Goal: Transaction & Acquisition: Purchase product/service

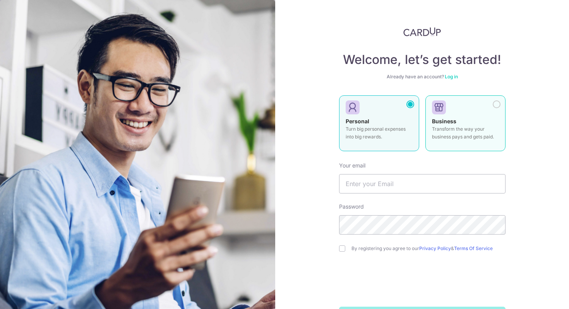
click at [482, 120] on div "Business Transform the way your business pays and gets paid." at bounding box center [465, 130] width 67 height 27
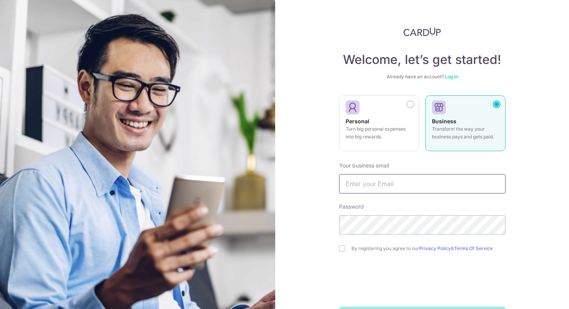
click at [452, 186] on input "text" at bounding box center [422, 183] width 166 height 19
type input "[PERSON_NAME][EMAIL_ADDRESS][DOMAIN_NAME]"
click at [540, 198] on div "Welcome, let’s get started! Already have an account? Log in Personal Turn big p…" at bounding box center [422, 154] width 294 height 309
click at [342, 249] on input "checkbox" at bounding box center [342, 248] width 6 height 6
checkbox input "true"
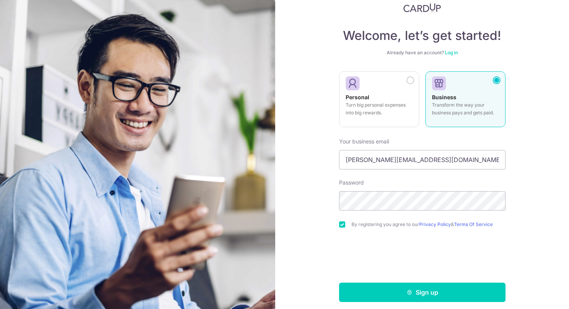
scroll to position [29, 0]
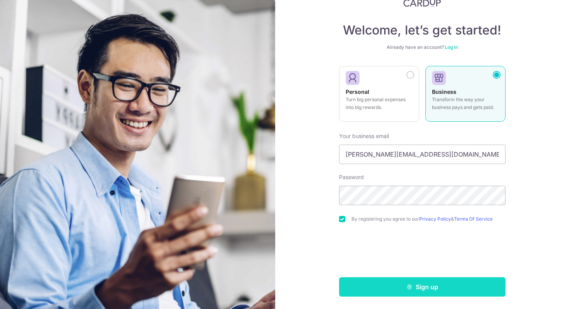
click at [449, 287] on button "Sign up" at bounding box center [422, 286] width 166 height 19
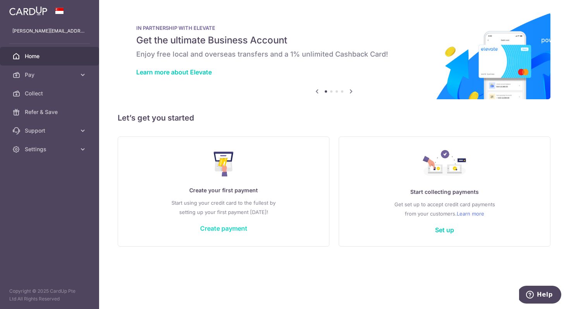
click at [227, 230] on link "Create payment" at bounding box center [223, 228] width 47 height 8
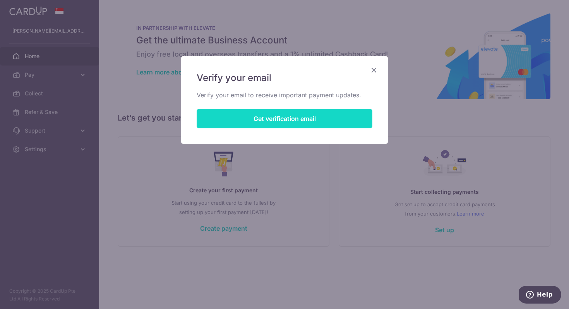
click at [313, 112] on button "Get verification email" at bounding box center [285, 118] width 176 height 19
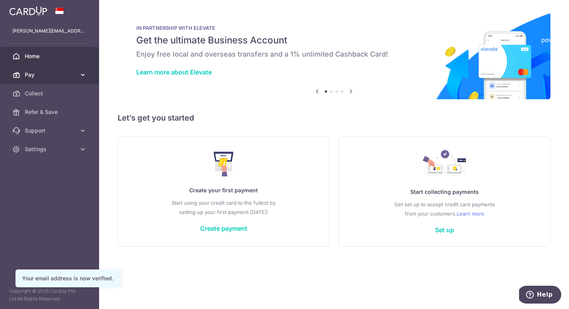
click at [49, 74] on span "Pay" at bounding box center [50, 75] width 51 height 8
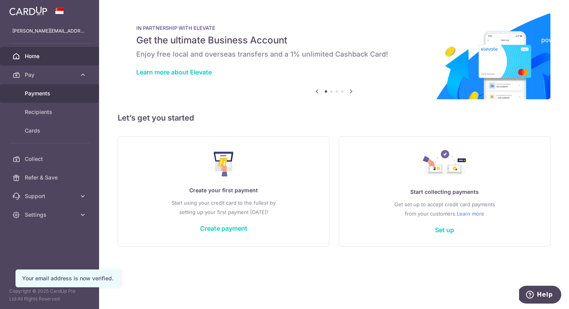
click at [52, 93] on span "Payments" at bounding box center [50, 93] width 51 height 8
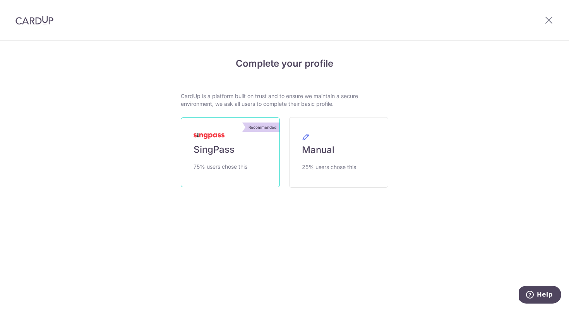
click at [223, 156] on link "Recommended SingPass 75% users chose this" at bounding box center [230, 152] width 99 height 70
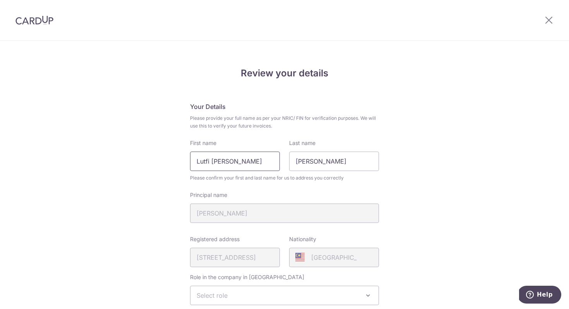
click at [247, 164] on input "Lutfi Maula Shamsudin" at bounding box center [235, 160] width 90 height 19
type input "[PERSON_NAME]"
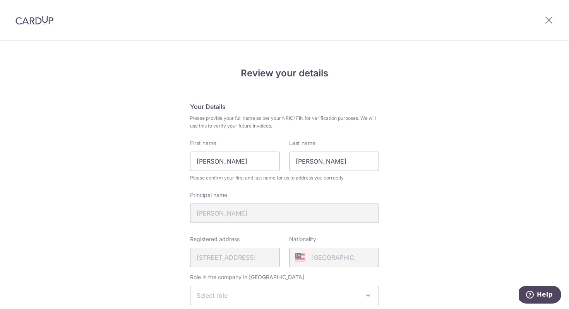
click at [393, 185] on div "Review your details Your Details Please provide your full name as per your NRIC…" at bounding box center [284, 307] width 569 height 532
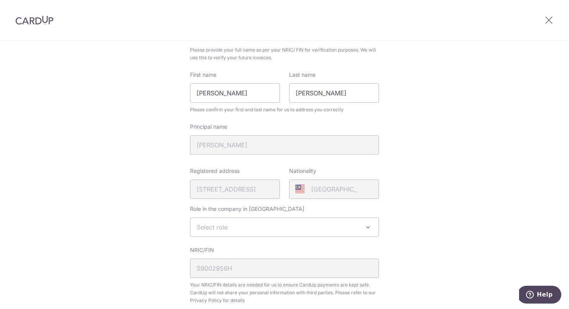
scroll to position [113, 0]
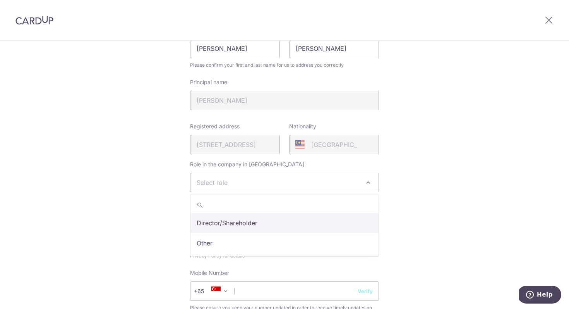
click at [282, 181] on span "Select role" at bounding box center [284, 182] width 188 height 19
select select "director"
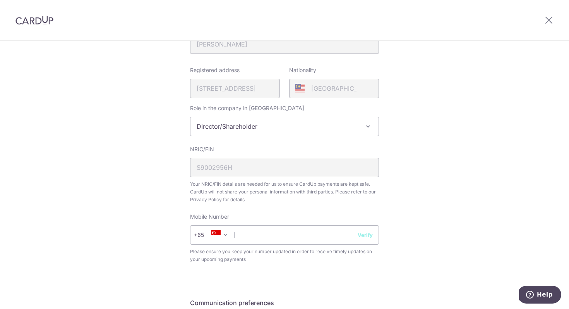
scroll to position [196, 0]
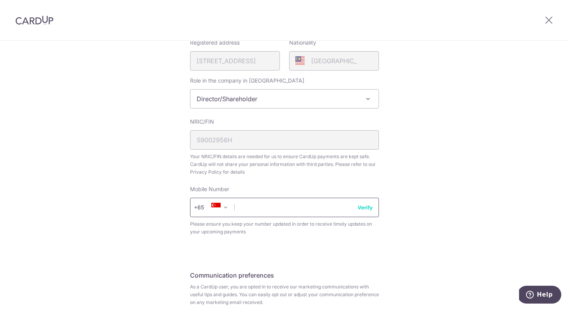
click at [278, 207] on input "text" at bounding box center [284, 206] width 189 height 19
type input "87526875"
click at [397, 221] on div "Review your details Your Details Please provide your full name as per your NRIC…" at bounding box center [284, 111] width 569 height 532
click at [365, 207] on button "Verify" at bounding box center [365, 207] width 15 height 8
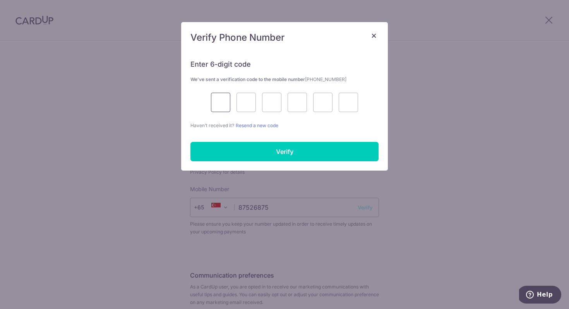
click at [218, 102] on input "text" at bounding box center [220, 102] width 19 height 19
type input "3"
type input "9"
type input "4"
type input "2"
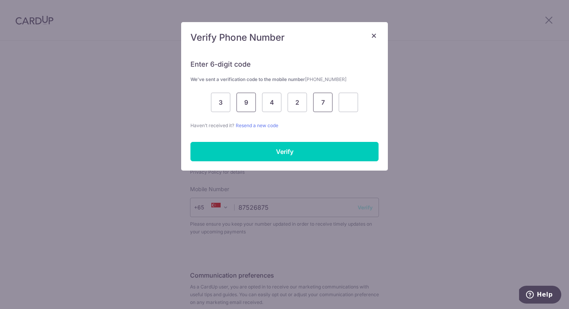
type input "7"
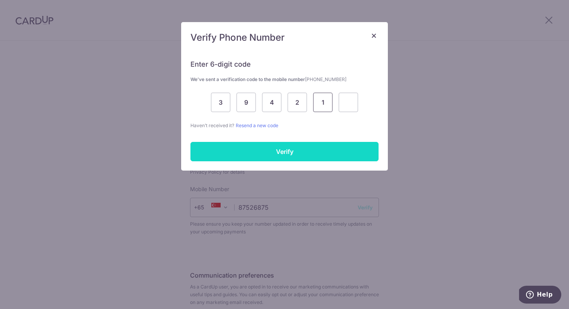
type input "1"
type input "7"
click at [294, 150] on input "Verify" at bounding box center [284, 151] width 188 height 19
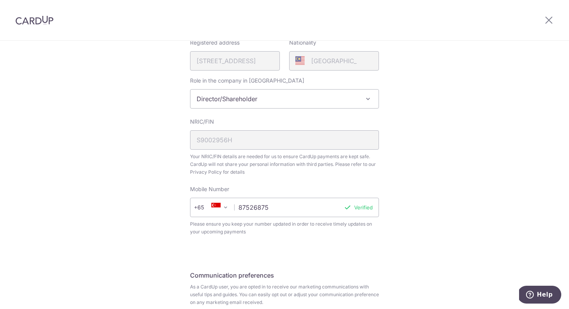
scroll to position [265, 0]
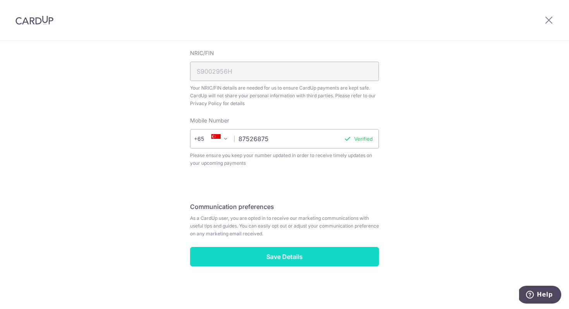
click at [322, 260] on input "Save Details" at bounding box center [284, 256] width 189 height 19
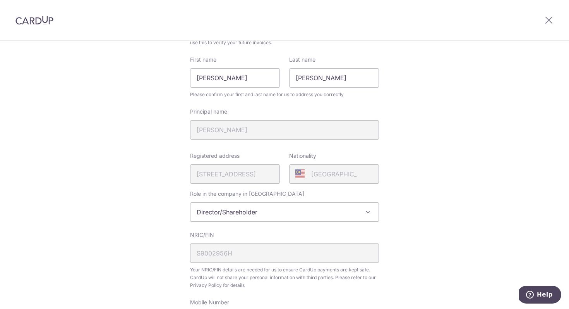
scroll to position [0, 0]
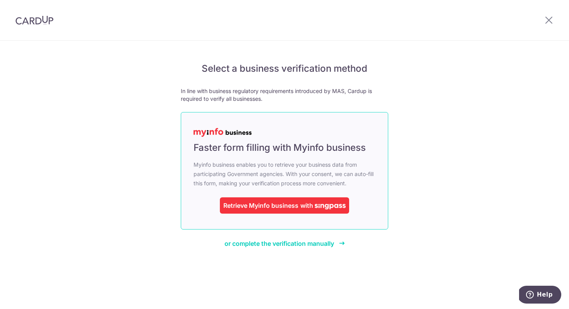
click at [300, 201] on span "with" at bounding box center [306, 205] width 13 height 8
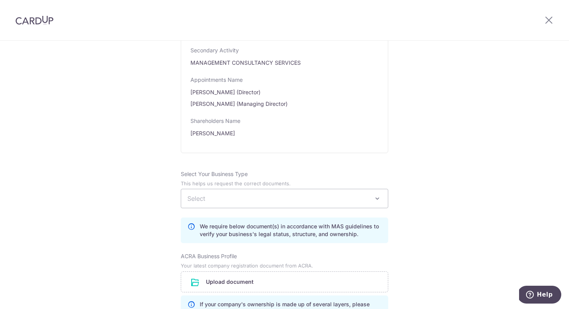
scroll to position [398, 0]
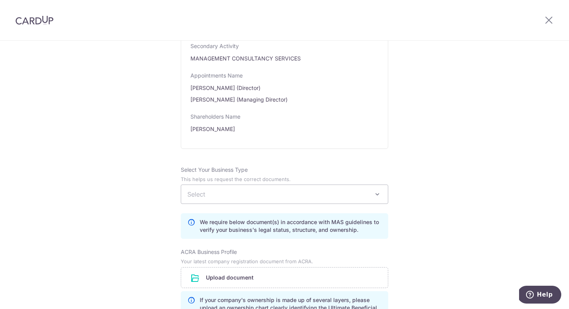
click at [355, 203] on span "Select" at bounding box center [284, 194] width 207 height 19
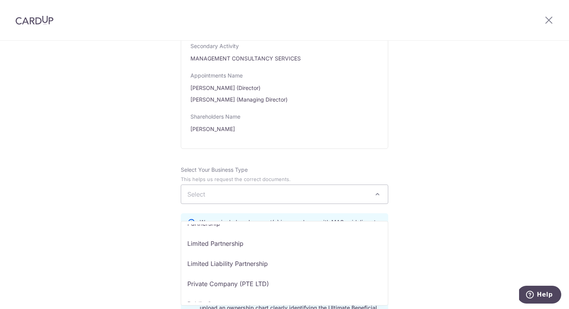
scroll to position [37, 0]
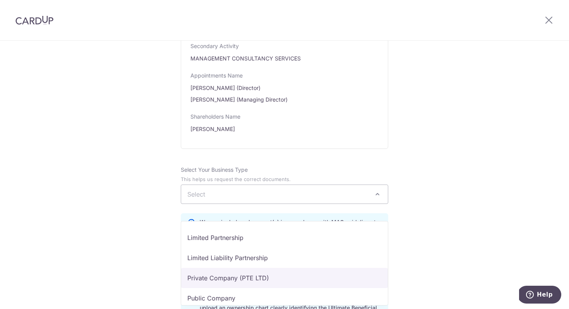
select select "Private Company (PTE LTD)"
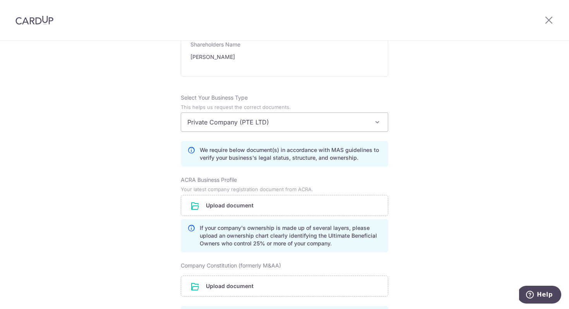
scroll to position [494, 0]
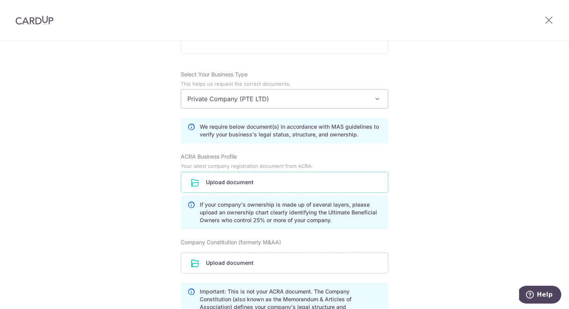
click at [328, 192] on input "file" at bounding box center [284, 182] width 207 height 20
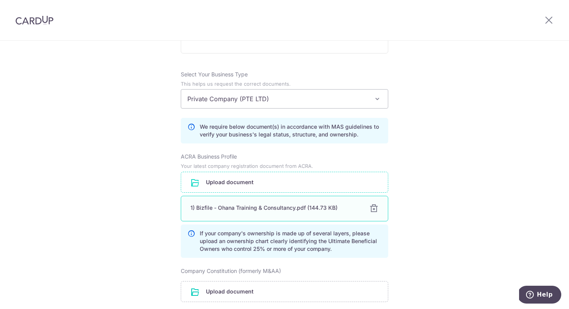
click at [376, 213] on div at bounding box center [373, 208] width 9 height 9
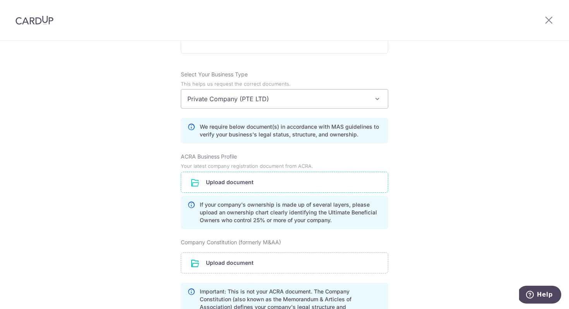
click at [321, 192] on input "file" at bounding box center [284, 182] width 207 height 20
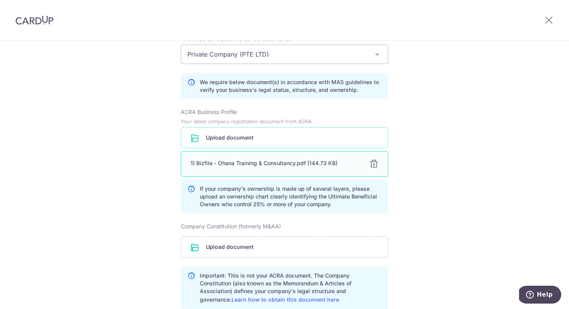
scroll to position [559, 0]
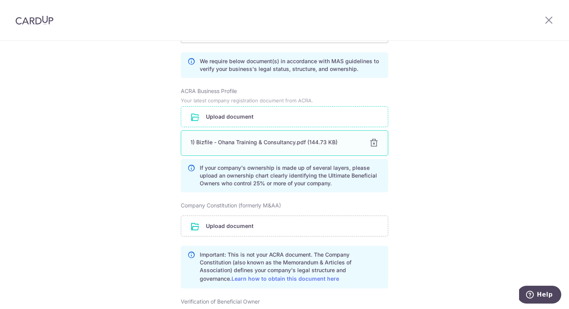
click at [375, 147] on div at bounding box center [373, 142] width 9 height 9
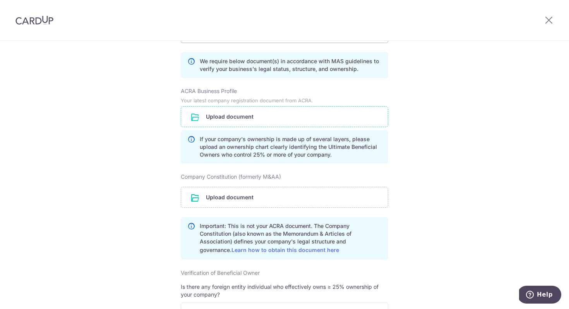
click at [304, 126] on input "file" at bounding box center [284, 116] width 207 height 20
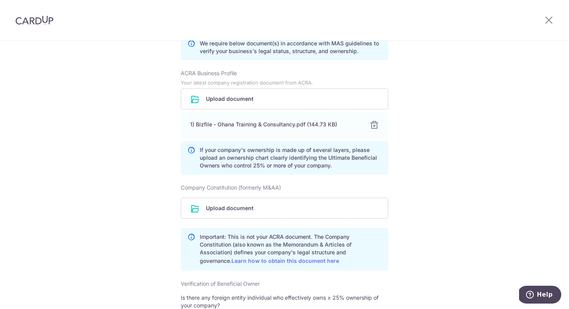
scroll to position [634, 0]
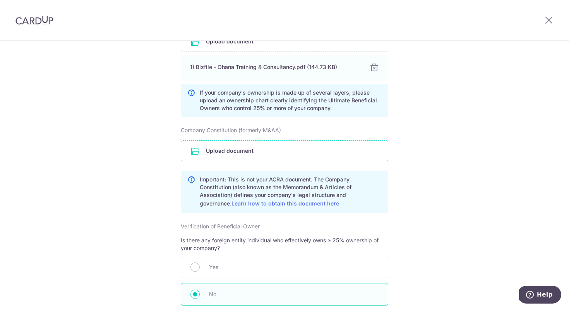
click at [329, 161] on input "file" at bounding box center [284, 151] width 207 height 20
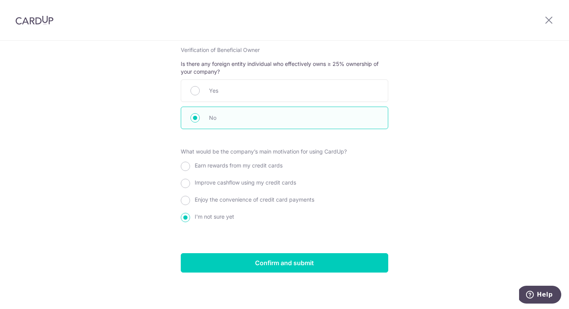
scroll to position [854, 0]
click at [366, 209] on div "What would be the company’s main motivation for using CardUp? Earn rewards from…" at bounding box center [284, 185] width 207 height 77
click at [252, 165] on span "Earn rewards from my credit cards" at bounding box center [239, 165] width 88 height 7
click at [190, 165] on input "Earn rewards from my credit cards" at bounding box center [185, 165] width 9 height 9
radio input "true"
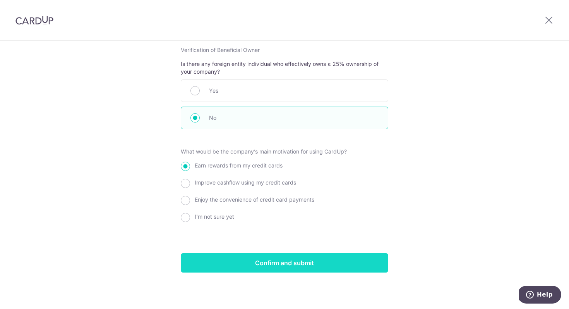
click at [282, 256] on input "Confirm and submit" at bounding box center [284, 262] width 207 height 19
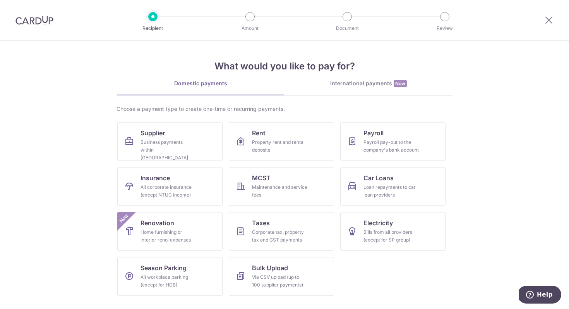
click at [377, 84] on div "International payments New" at bounding box center [369, 83] width 168 height 8
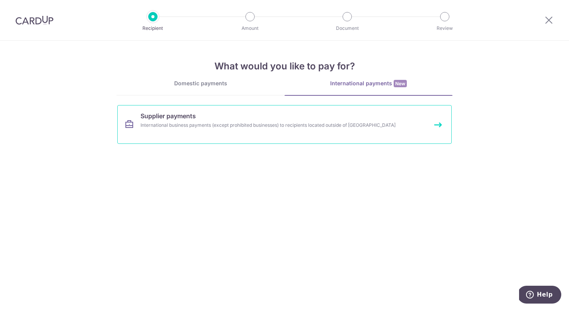
click at [207, 127] on div "International business payments (except prohibited businesses) to recipients lo…" at bounding box center [275, 125] width 268 height 8
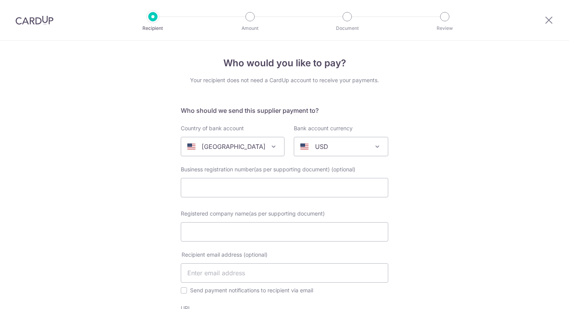
select select
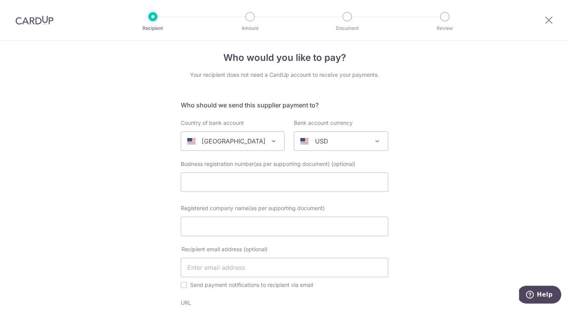
click at [267, 135] on span "[GEOGRAPHIC_DATA]" at bounding box center [232, 141] width 103 height 19
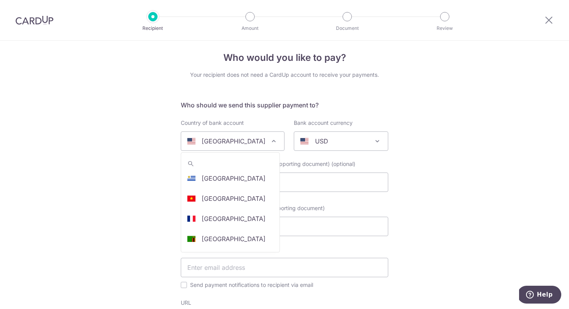
scroll to position [2437, 0]
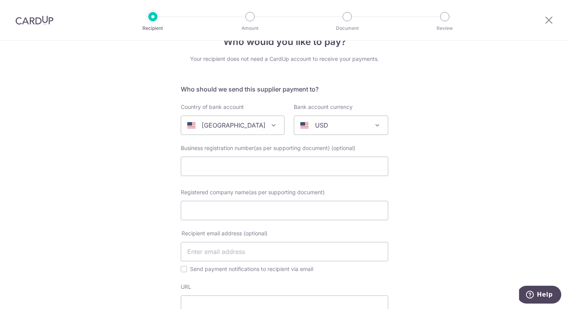
scroll to position [24, 0]
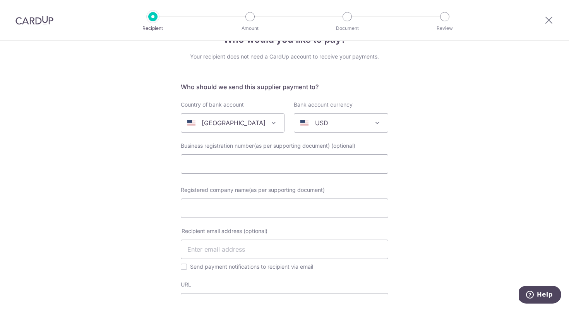
click at [271, 130] on span "United States" at bounding box center [232, 122] width 103 height 19
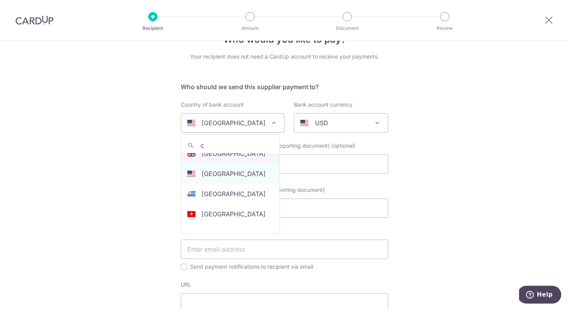
scroll to position [0, 0]
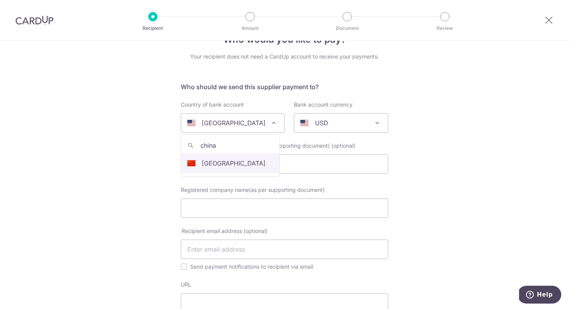
type input "china"
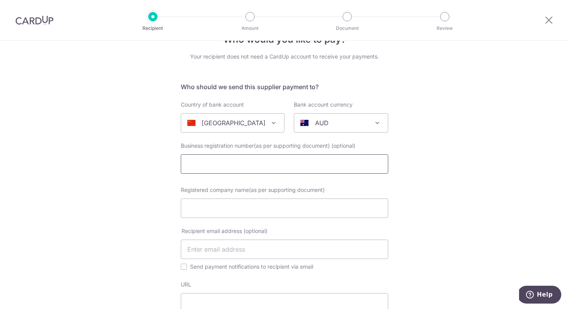
select select "48"
select select "China"
select select
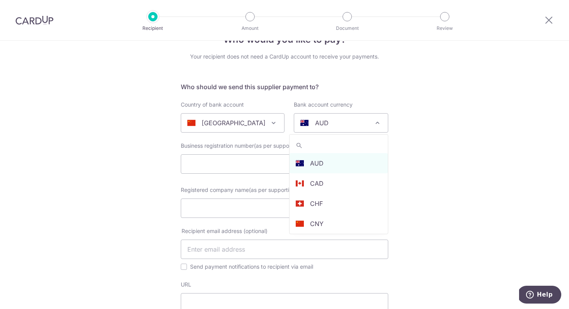
click at [343, 127] on div "AUD" at bounding box center [334, 122] width 69 height 9
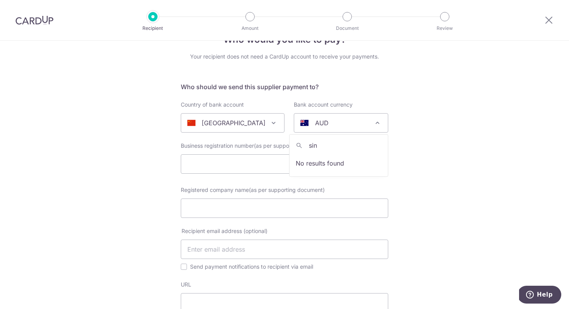
type input "sing"
click at [549, 17] on icon at bounding box center [548, 20] width 9 height 10
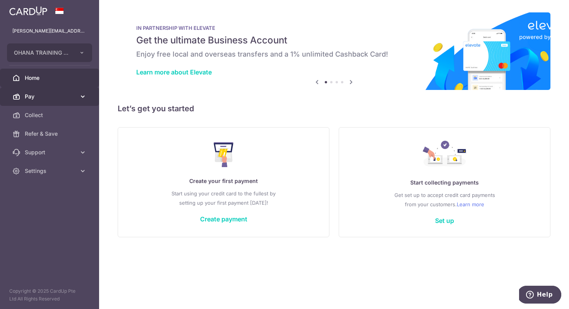
click at [57, 94] on span "Pay" at bounding box center [50, 97] width 51 height 8
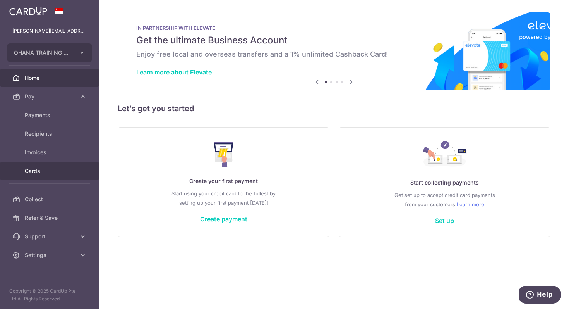
click at [52, 165] on link "Cards" at bounding box center [49, 170] width 99 height 19
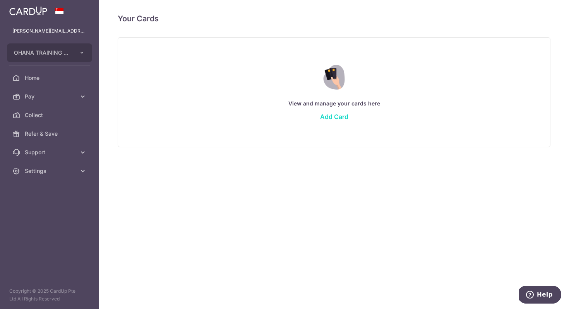
click at [335, 115] on link "Add Card" at bounding box center [334, 117] width 28 height 8
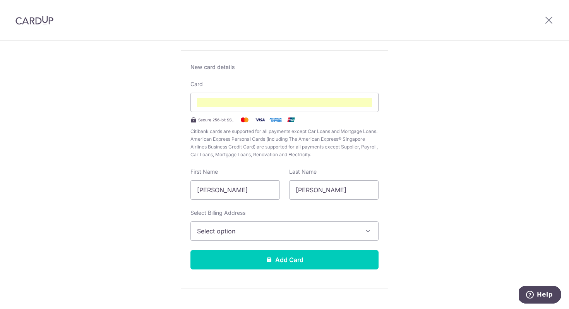
scroll to position [57, 0]
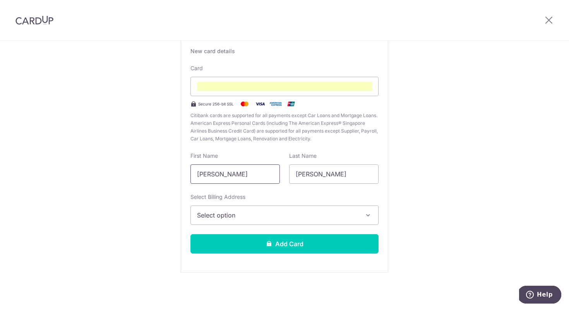
click at [253, 170] on input "Ahmad Lutfi" at bounding box center [234, 173] width 89 height 19
type input "Lenny Natasha"
type input "Binte Abdullah"
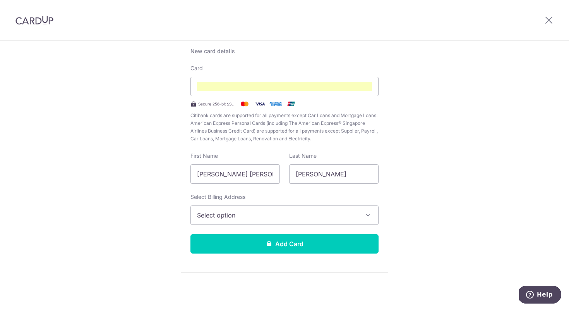
click at [263, 216] on span "Select option" at bounding box center [277, 214] width 161 height 9
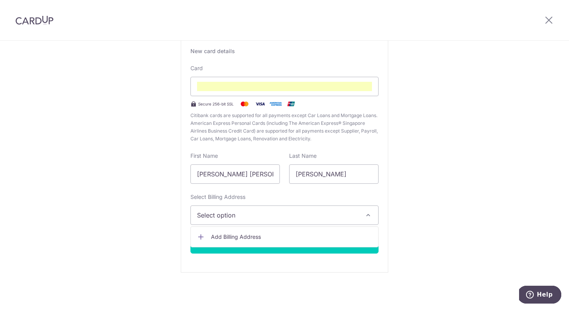
click at [263, 237] on span "Add Billing Address" at bounding box center [291, 237] width 161 height 8
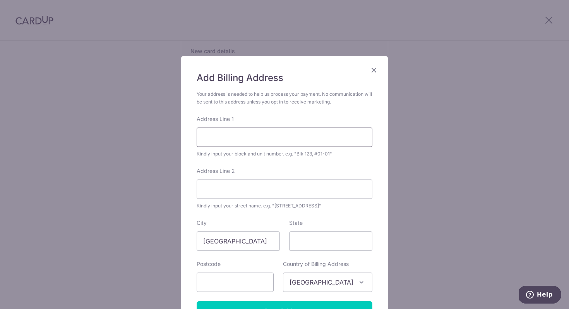
click at [275, 134] on input "Address Line 1" at bounding box center [285, 136] width 176 height 19
type input "802B Keat Hong Close"
type input "#02-81"
type input "682802"
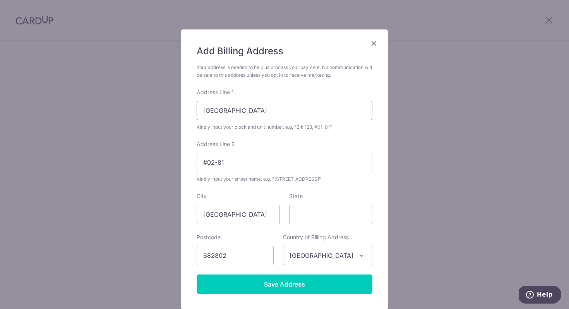
scroll to position [65, 0]
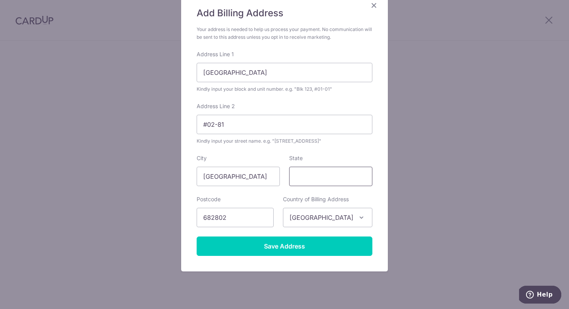
click at [312, 177] on input "State" at bounding box center [330, 175] width 83 height 19
type input "Singapore"
click at [375, 194] on div "Add Billing Address Your address is needed to help us process your payment. No …" at bounding box center [284, 131] width 207 height 280
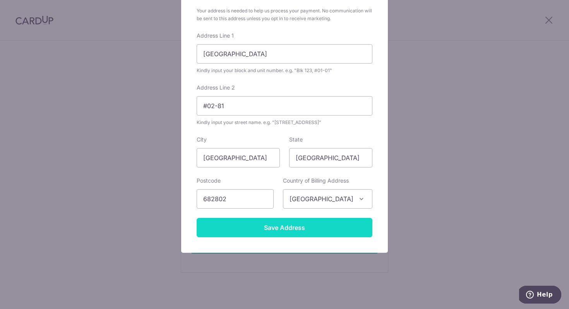
click at [346, 225] on input "Save Address" at bounding box center [285, 227] width 176 height 19
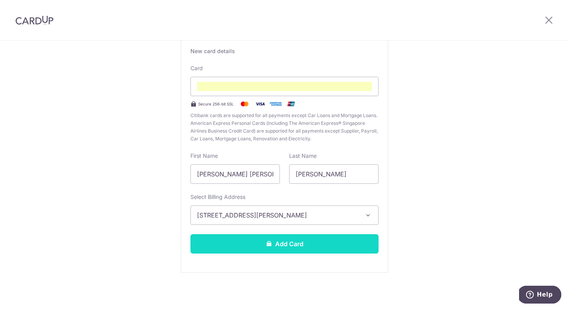
click at [339, 247] on button "Add Card" at bounding box center [284, 243] width 188 height 19
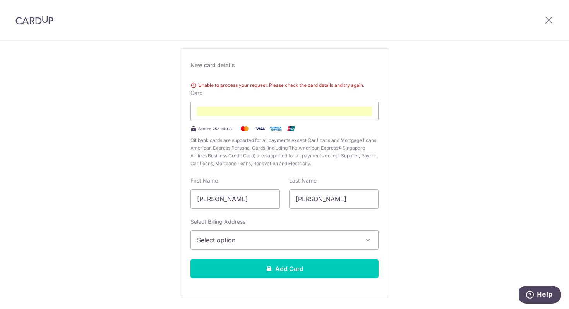
scroll to position [68, 0]
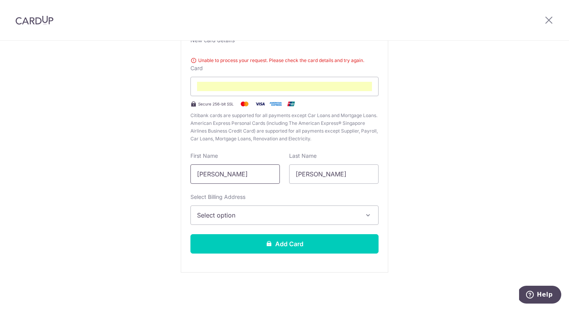
click at [242, 175] on input "[PERSON_NAME]" at bounding box center [234, 173] width 89 height 19
type input "[PERSON_NAME]"
click at [300, 170] on input "[PERSON_NAME]" at bounding box center [333, 173] width 89 height 19
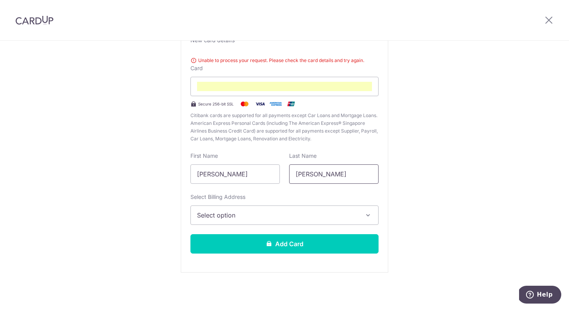
click at [300, 170] on input "[PERSON_NAME]" at bounding box center [333, 173] width 89 height 19
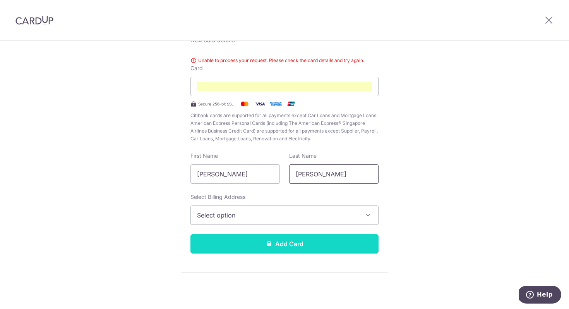
type input "[PERSON_NAME]"
click at [276, 246] on button "Add Card" at bounding box center [284, 243] width 188 height 19
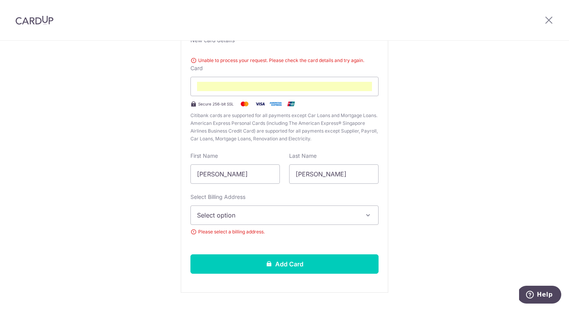
click at [280, 211] on span "Select option" at bounding box center [277, 214] width 161 height 9
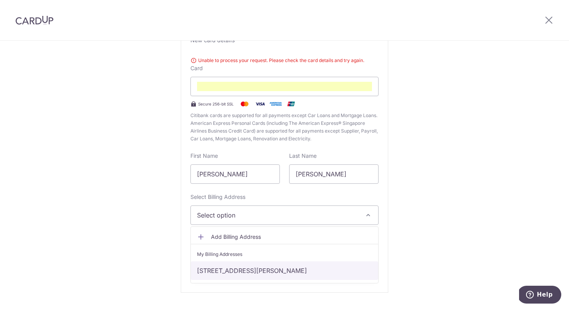
click at [275, 271] on link "[STREET_ADDRESS][PERSON_NAME]" at bounding box center [284, 270] width 187 height 19
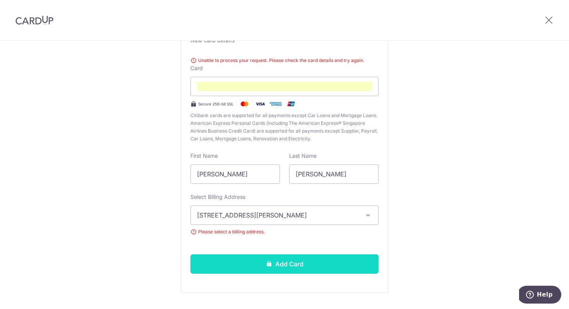
click at [289, 256] on button "Add Card" at bounding box center [284, 263] width 188 height 19
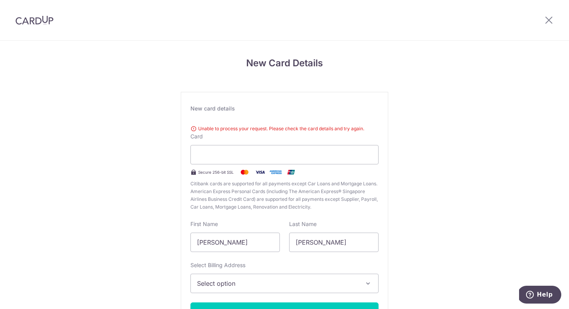
scroll to position [59, 0]
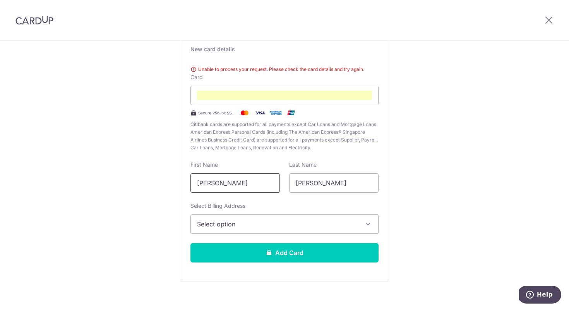
click at [255, 183] on input "[PERSON_NAME]" at bounding box center [234, 182] width 89 height 19
click at [255, 183] on input "Ahmad Lutfi" at bounding box center [234, 182] width 89 height 19
type input "Lenny"
click at [326, 177] on input "Maula Shamsudin" at bounding box center [333, 182] width 89 height 19
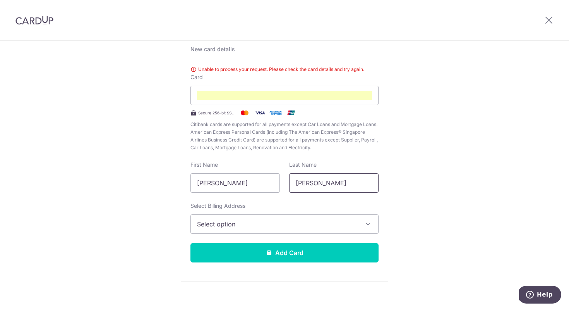
click at [326, 177] on input "Maula Shamsudin" at bounding box center [333, 182] width 89 height 19
type input "Natasha"
click at [274, 226] on span "Select option" at bounding box center [277, 223] width 161 height 9
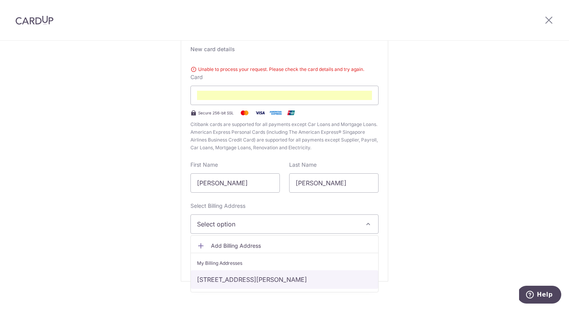
click at [267, 274] on link "802B Keat Hong Close, #02-81, Singapore, Singapore, Singapore-682802" at bounding box center [284, 279] width 187 height 19
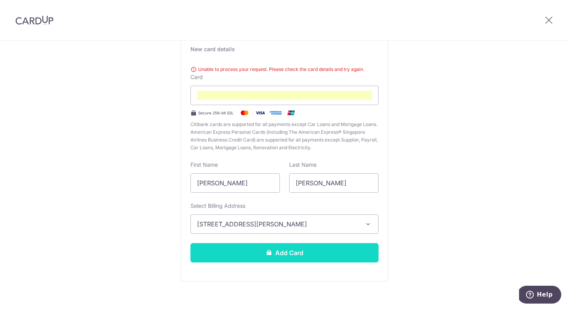
click at [280, 259] on button "Add Card" at bounding box center [284, 252] width 188 height 19
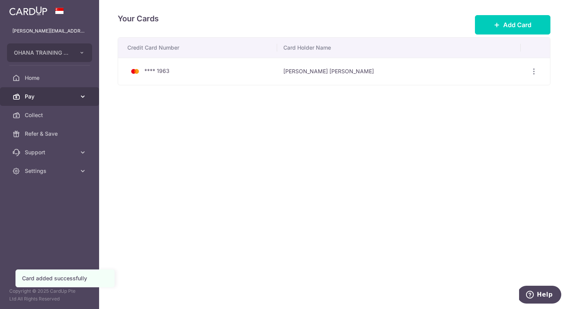
click at [43, 104] on link "Pay" at bounding box center [49, 96] width 99 height 19
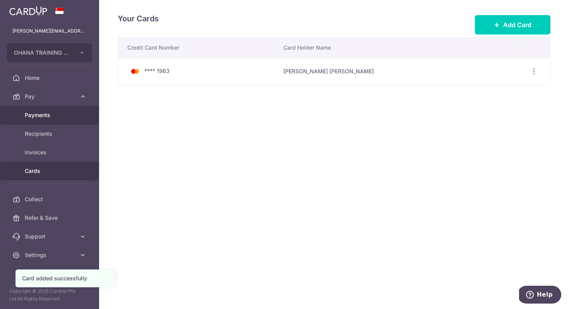
click at [61, 119] on link "Payments" at bounding box center [49, 115] width 99 height 19
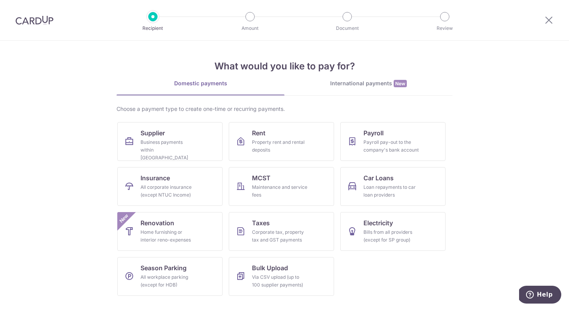
click at [195, 83] on div "Domestic payments" at bounding box center [201, 83] width 168 height 8
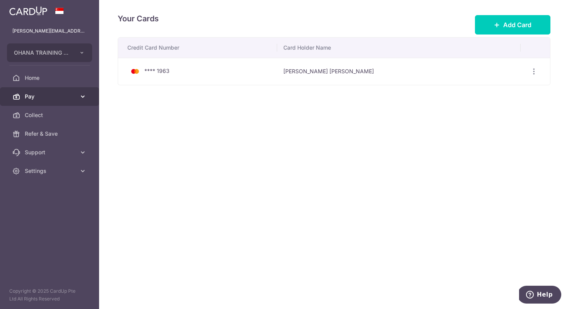
click at [63, 96] on span "Pay" at bounding box center [50, 97] width 51 height 8
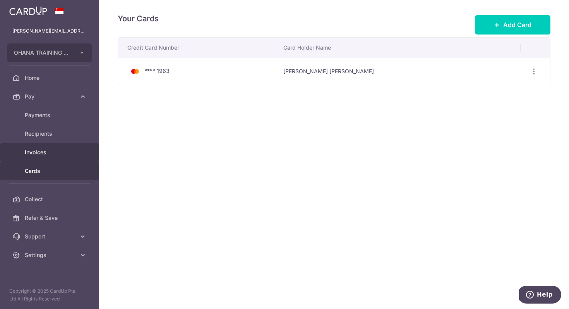
click at [63, 153] on span "Invoices" at bounding box center [50, 152] width 51 height 8
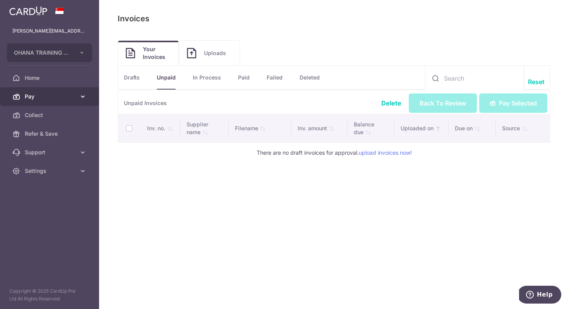
click at [60, 100] on link "Pay" at bounding box center [49, 96] width 99 height 19
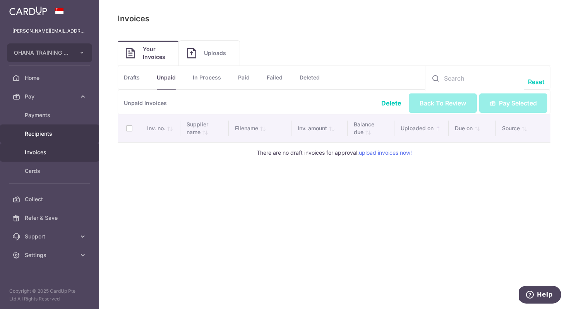
click at [60, 129] on link "Recipients" at bounding box center [49, 133] width 99 height 19
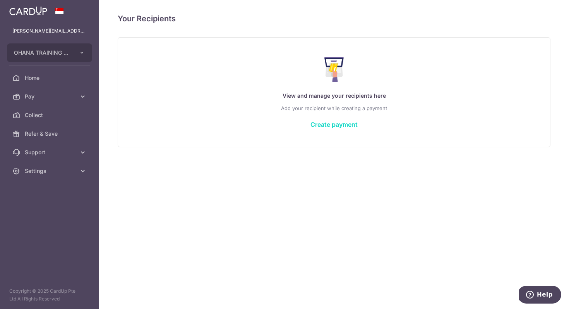
click at [330, 125] on link "Create payment" at bounding box center [333, 124] width 47 height 8
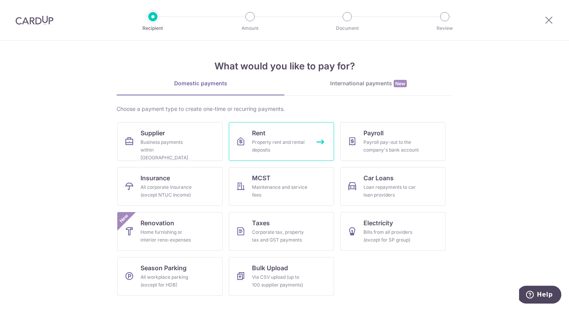
click at [293, 136] on link "Rent Property rent and rental deposits" at bounding box center [281, 141] width 105 height 39
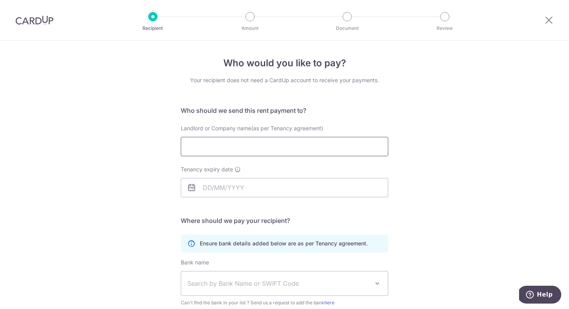
click at [288, 148] on input "Landlord or Company name(as per Tenancy agreement)" at bounding box center [284, 146] width 207 height 19
click at [437, 176] on div "Who would you like to pay? Your recipient does not need a CardUp account to rec…" at bounding box center [284, 225] width 569 height 369
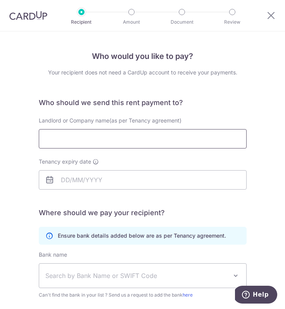
click at [102, 136] on input "Landlord or Company name(as per Tenancy agreement)" at bounding box center [142, 138] width 207 height 19
type input "Pro Epoxy Design (s) Pte Ltd"
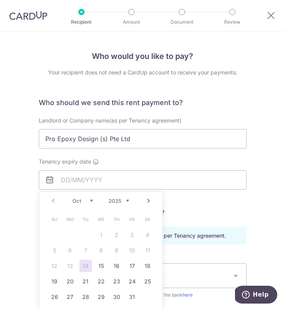
click at [208, 207] on form "Who should we send this rent payment to? Landlord or Company name(as per Tenanc…" at bounding box center [142, 252] width 207 height 308
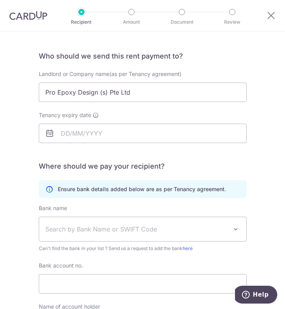
scroll to position [48, 0]
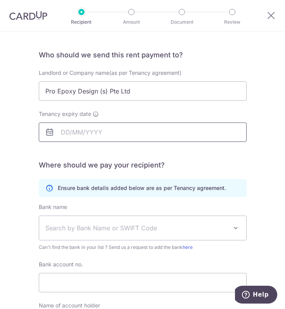
click at [86, 128] on input "Tenancy expiry date" at bounding box center [142, 131] width 207 height 19
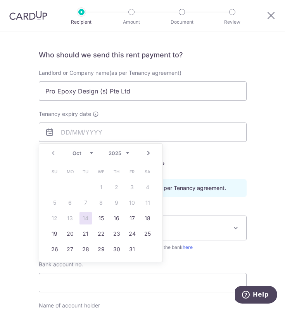
click at [91, 152] on select "Oct Nov Dec" at bounding box center [82, 153] width 21 height 6
click at [103, 249] on link "31" at bounding box center [101, 249] width 12 height 12
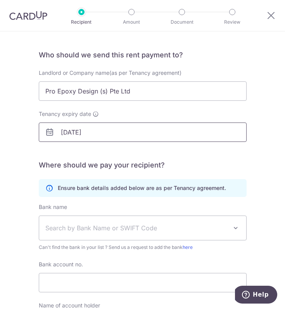
click at [111, 133] on input "31/12/2025" at bounding box center [142, 131] width 207 height 19
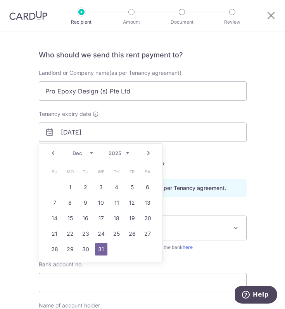
click at [128, 154] on select "2025 2026 2027 2028 2029 2030 2031 2032 2033 2034 2035" at bounding box center [118, 153] width 21 height 6
click at [121, 250] on link "31" at bounding box center [116, 249] width 12 height 12
type input "31/12/2026"
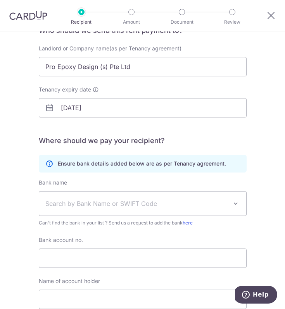
scroll to position [79, 0]
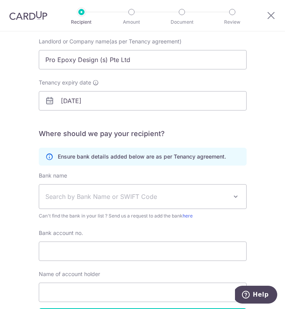
click at [155, 195] on span "Search by Bank Name or SWIFT Code" at bounding box center [136, 196] width 182 height 9
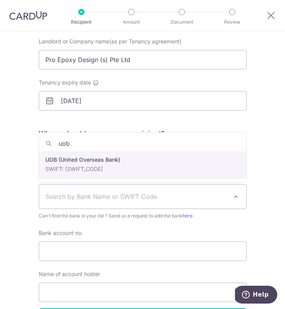
type input "uob"
select select "18"
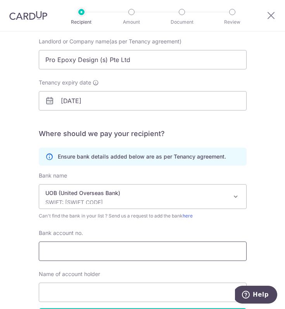
click at [95, 250] on input "Bank account no." at bounding box center [142, 250] width 207 height 19
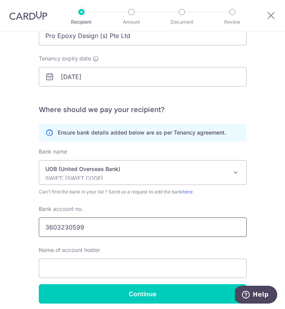
scroll to position [134, 0]
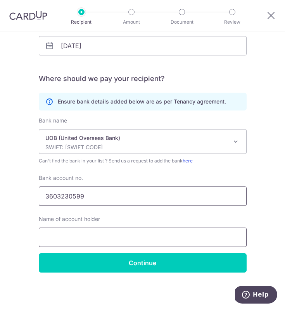
type input "3603230599"
click at [126, 237] on input "text" at bounding box center [142, 236] width 207 height 19
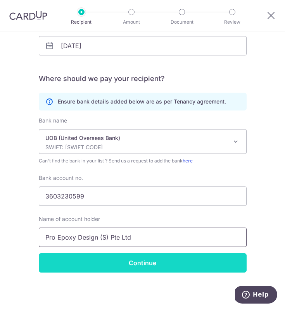
type input "Pro Epoxy Design (S) Pte Ltd"
click at [163, 263] on input "Continue" at bounding box center [142, 262] width 207 height 19
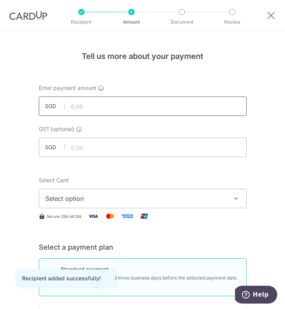
click at [132, 108] on input "text" at bounding box center [142, 105] width 207 height 19
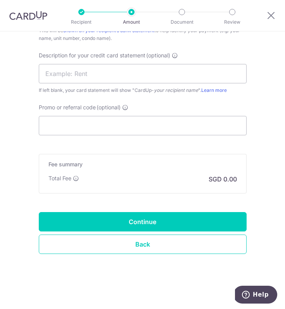
scroll to position [508, 0]
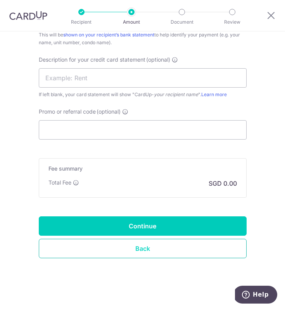
click at [142, 249] on link "Back" at bounding box center [142, 247] width 207 height 19
type input "2,000.00"
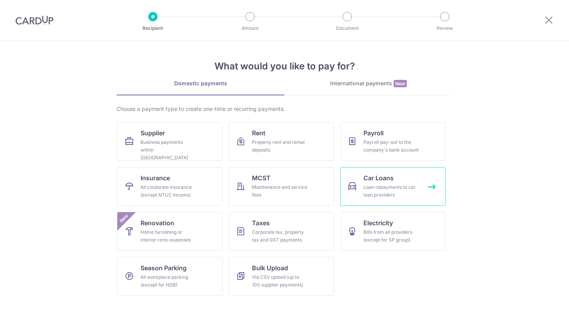
click at [284, 181] on link "Car Loans Loan repayments to car loan providers" at bounding box center [392, 186] width 105 height 39
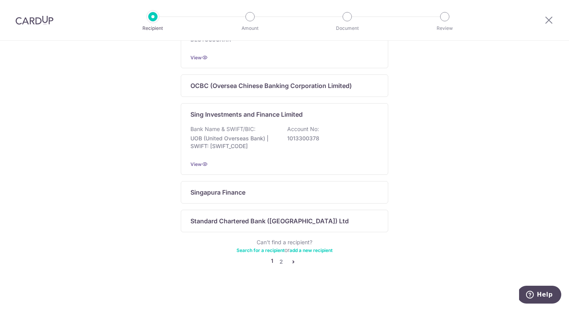
scroll to position [499, 0]
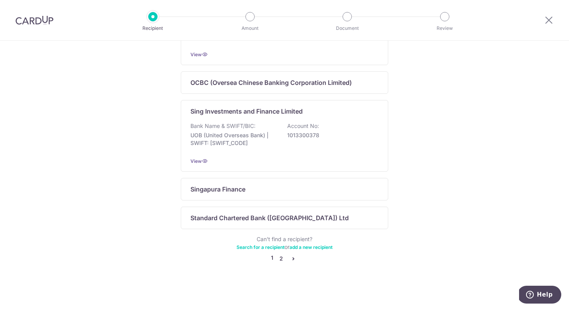
click at [284, 256] on link "2" at bounding box center [280, 258] width 9 height 9
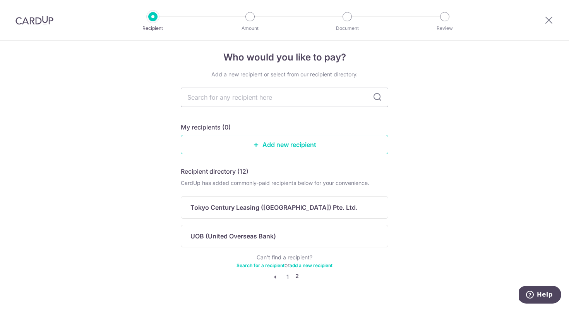
scroll to position [0, 0]
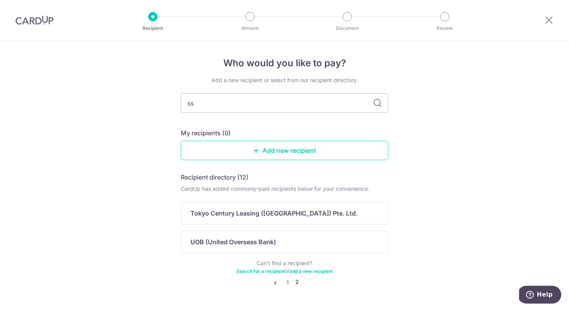
type input "ssl"
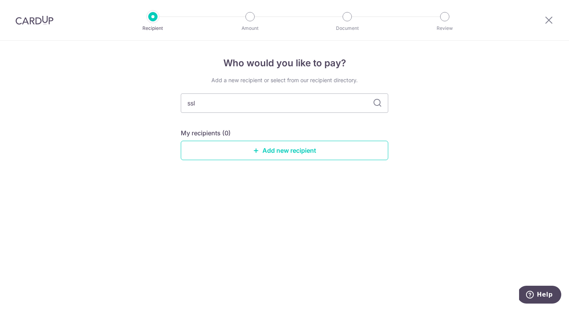
click at [397, 120] on div "Who would you like to pay? Add a new recipient or select from our recipient dir…" at bounding box center [284, 175] width 569 height 268
click at [337, 145] on link "Add new recipient" at bounding box center [284, 150] width 207 height 19
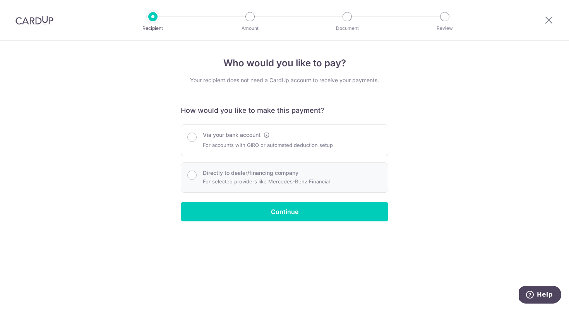
click at [211, 180] on p "For selected providers like Mercedes-Benz Financial" at bounding box center [266, 181] width 127 height 9
radio input "true"
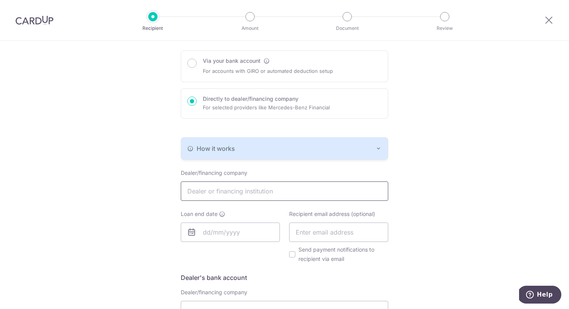
scroll to position [88, 0]
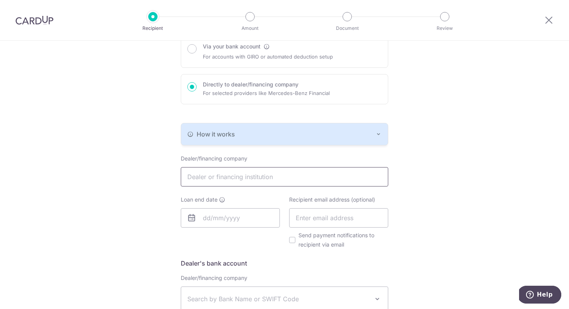
click at [277, 177] on input "text" at bounding box center [284, 176] width 207 height 19
type input "ssl"
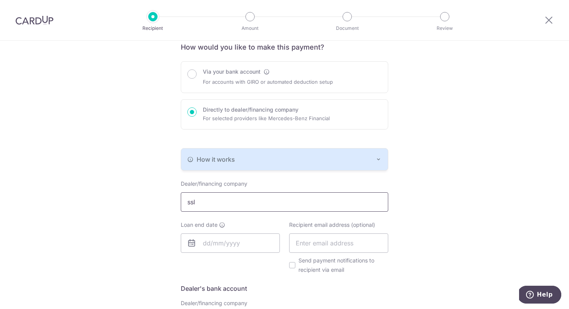
scroll to position [204, 0]
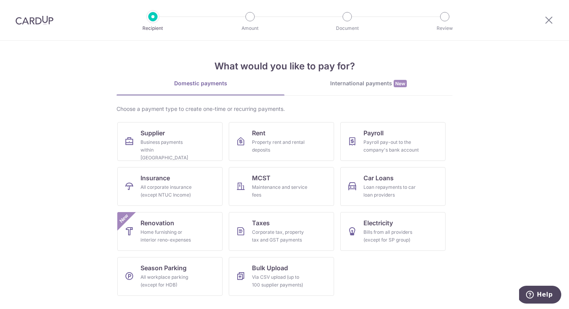
click at [363, 85] on div "International payments New" at bounding box center [369, 83] width 168 height 8
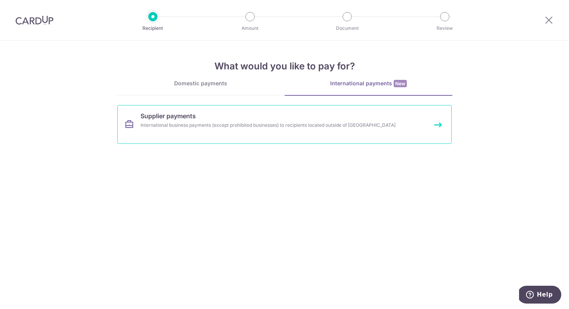
click at [305, 129] on div "International business payments (except prohibited businesses) to recipients lo…" at bounding box center [275, 125] width 268 height 8
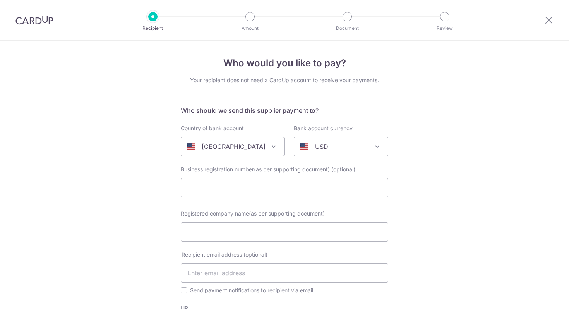
select select
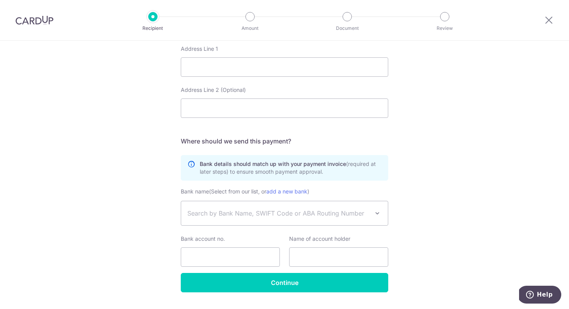
scroll to position [384, 0]
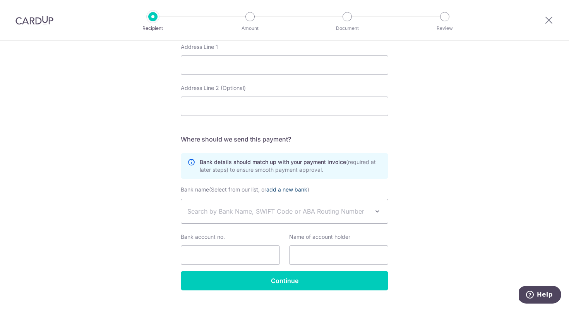
click at [293, 190] on link "add a new bank" at bounding box center [286, 189] width 41 height 7
click at [181, 199] on select "ABACUS FEDERAL SAVINGS BANK ABANCA USA [PERSON_NAME] COMMUNITY BANK ADVANTAGE F…" at bounding box center [181, 199] width 0 height 0
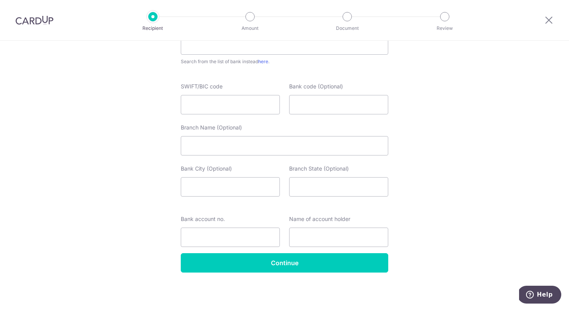
scroll to position [542, 0]
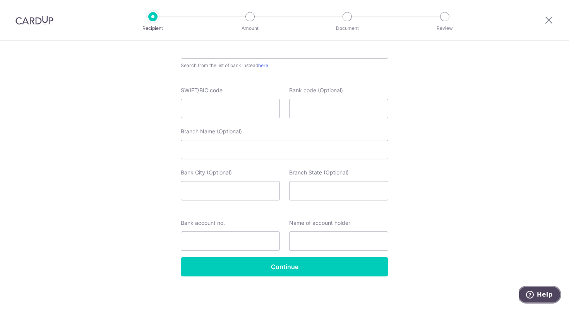
click at [529, 293] on icon "Help" at bounding box center [530, 294] width 8 height 8
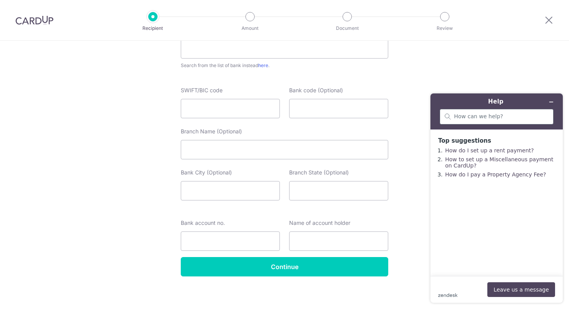
click at [477, 122] on div at bounding box center [497, 116] width 114 height 15
click at [479, 117] on input "search" at bounding box center [501, 116] width 94 height 7
type input "a"
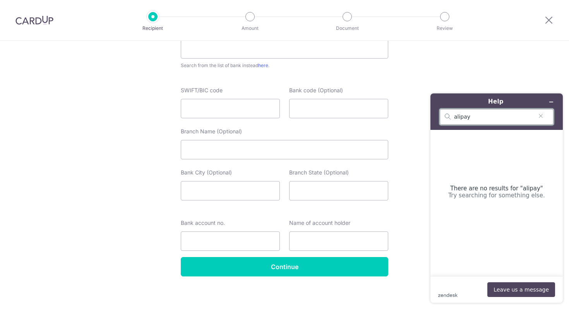
click at [479, 117] on input "alipay" at bounding box center [493, 116] width 79 height 7
type input "china"
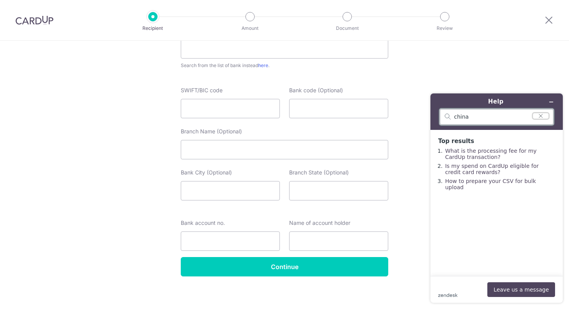
click at [541, 117] on icon "Clear search" at bounding box center [541, 115] width 6 height 5
type input "link"
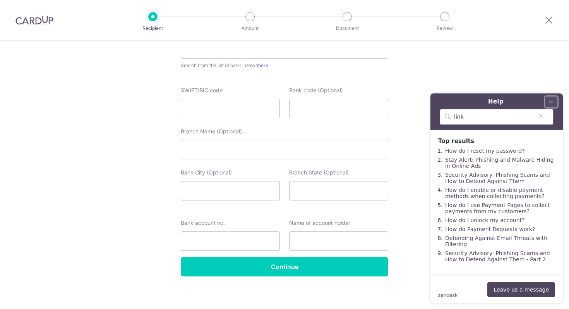
click at [554, 101] on icon "Minimise widget" at bounding box center [551, 101] width 5 height 5
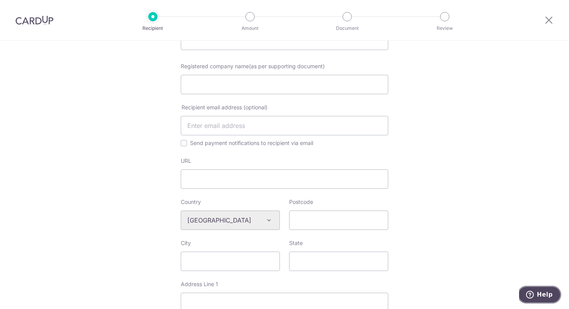
scroll to position [131, 0]
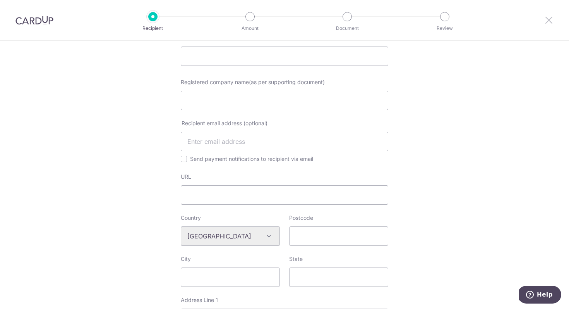
click at [549, 21] on icon at bounding box center [548, 20] width 9 height 10
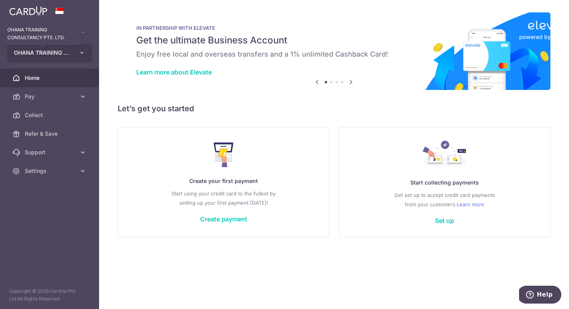
click at [62, 51] on span "OHANA TRAINING CONSULTANCY PTE. LTD." at bounding box center [42, 53] width 57 height 8
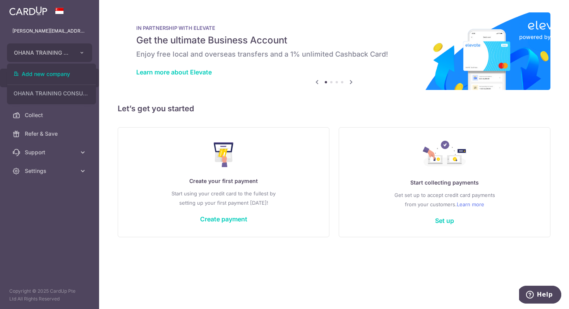
click at [134, 93] on div "× Pause Schedule Pause all future payments in this series Pause just this one p…" at bounding box center [334, 154] width 470 height 309
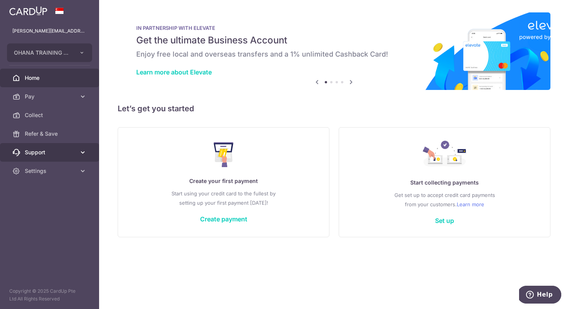
click at [53, 154] on span "Support" at bounding box center [50, 152] width 51 height 8
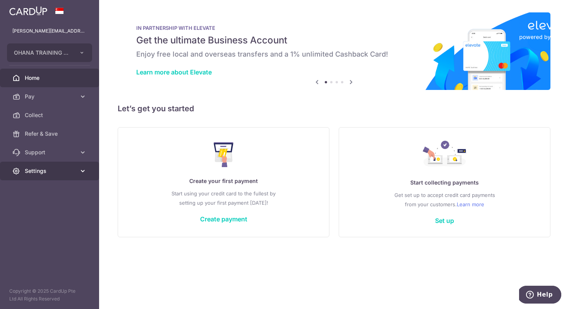
click at [60, 170] on span "Settings" at bounding box center [50, 171] width 51 height 8
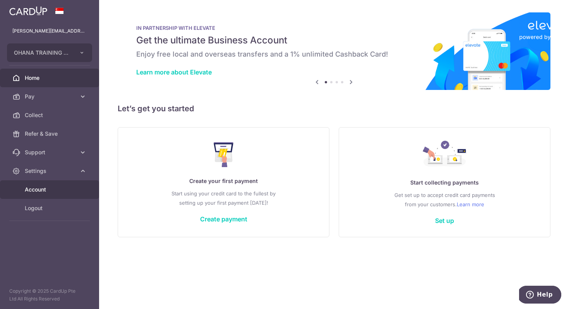
click at [57, 186] on span "Account" at bounding box center [50, 189] width 51 height 8
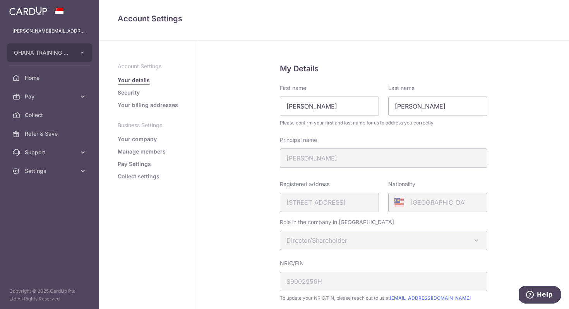
click at [141, 139] on link "Your company" at bounding box center [137, 139] width 39 height 8
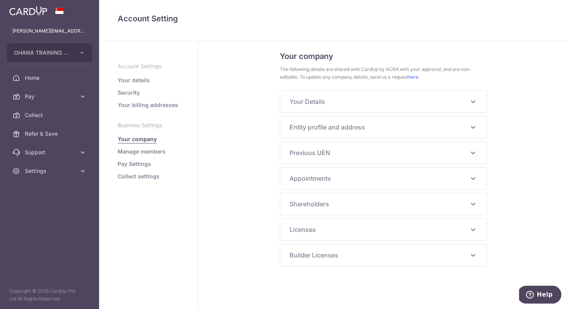
click at [145, 153] on link "Manage members" at bounding box center [142, 151] width 48 height 8
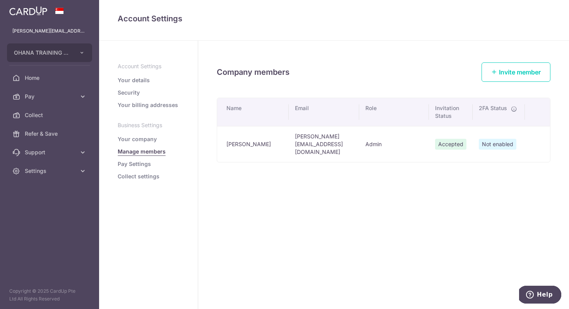
click at [142, 166] on link "Pay Settings" at bounding box center [134, 164] width 33 height 8
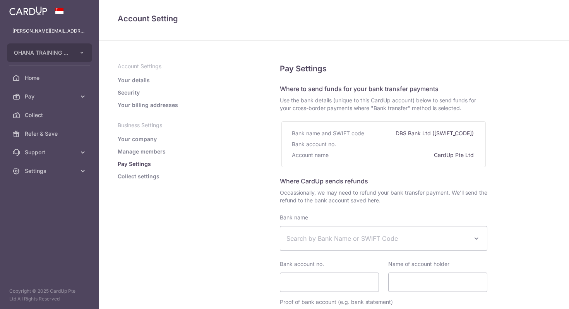
select select
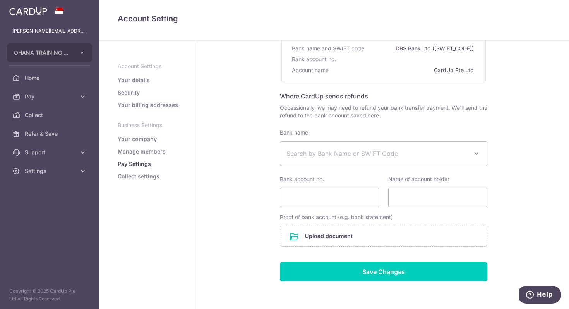
scroll to position [86, 0]
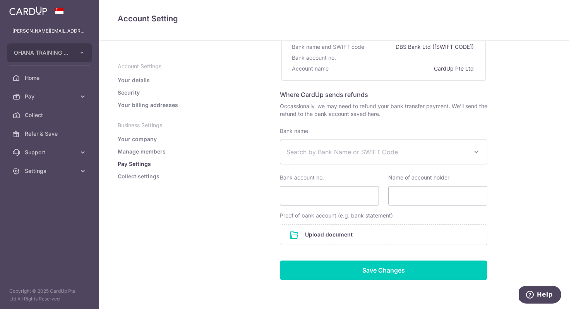
click at [354, 154] on span "Search by Bank Name or SWIFT Code" at bounding box center [377, 151] width 182 height 9
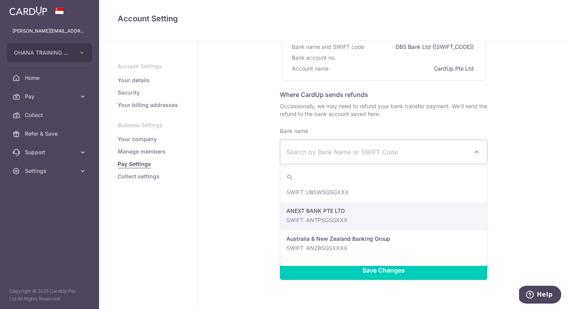
scroll to position [13, 0]
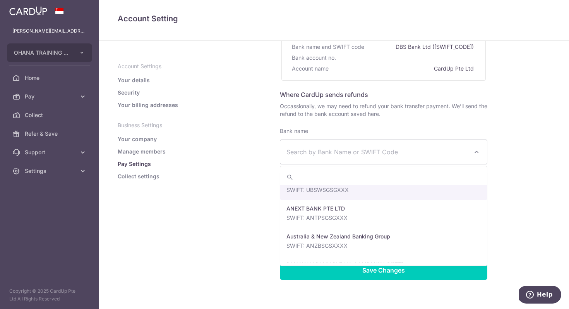
click at [373, 151] on span "Search by Bank Name or SWIFT Code" at bounding box center [377, 151] width 182 height 9
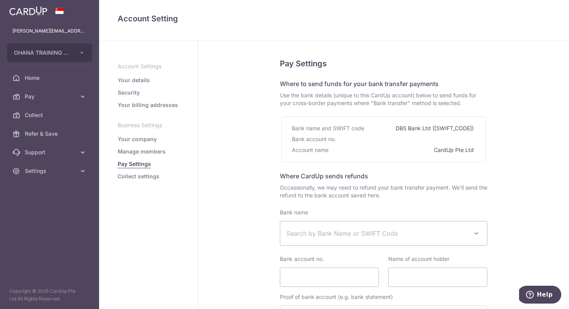
scroll to position [0, 0]
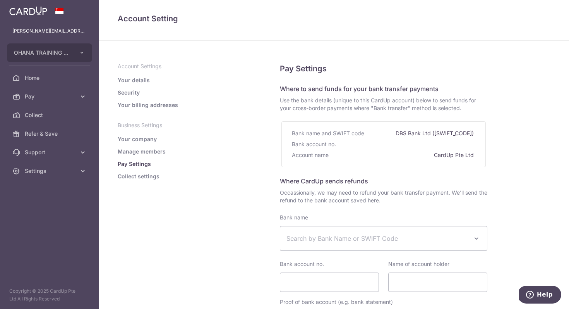
click at [453, 144] on div "Bank account no." at bounding box center [383, 144] width 183 height 11
click at [67, 99] on span "Pay" at bounding box center [50, 97] width 51 height 8
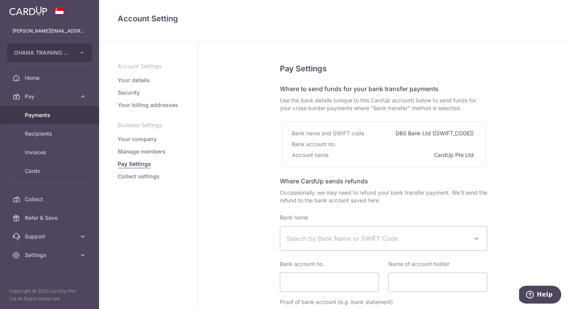
click at [70, 112] on span "Payments" at bounding box center [50, 115] width 51 height 8
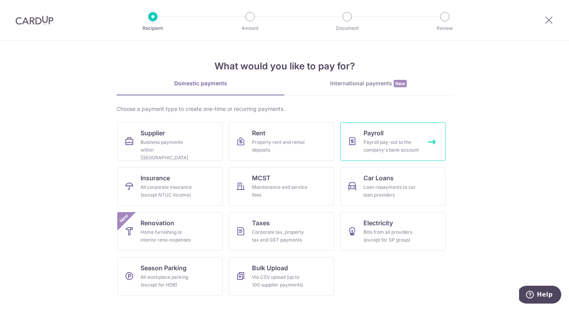
click at [406, 149] on div "Payroll pay-out to the company's bank account" at bounding box center [392, 145] width 56 height 15
click at [377, 289] on ul "Supplier Business payments within Singapore Rent Property rent and rental depos…" at bounding box center [284, 212] width 334 height 180
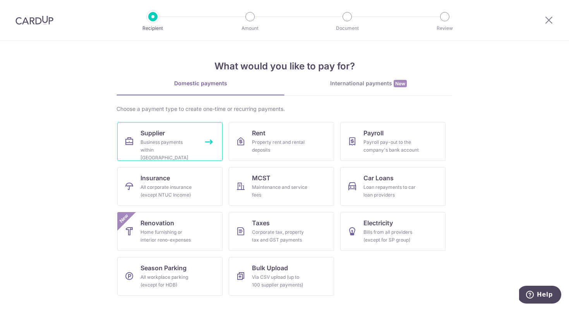
click at [166, 151] on div "Business payments within Singapore" at bounding box center [169, 149] width 56 height 23
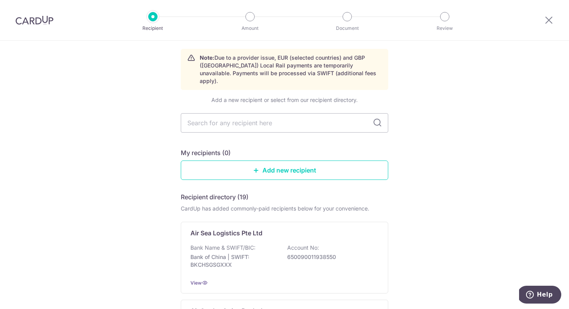
scroll to position [28, 0]
type input "alipay"
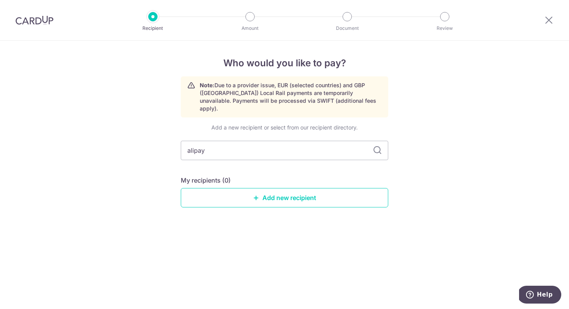
scroll to position [0, 0]
click at [376, 146] on icon at bounding box center [377, 150] width 9 height 9
click at [379, 146] on icon at bounding box center [377, 150] width 9 height 9
click at [215, 142] on input "alipay" at bounding box center [284, 150] width 207 height 19
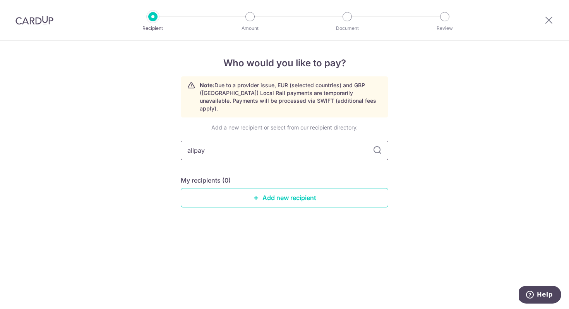
click at [215, 142] on input "alipay" at bounding box center [284, 150] width 207 height 19
type input "procure"
click at [377, 146] on icon at bounding box center [377, 150] width 9 height 9
click at [252, 146] on input "procure" at bounding box center [284, 150] width 207 height 19
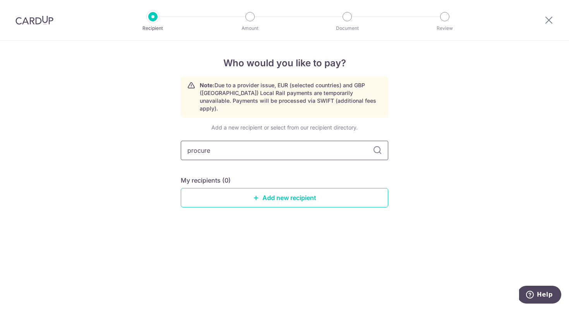
click at [252, 146] on input "procure" at bounding box center [284, 150] width 207 height 19
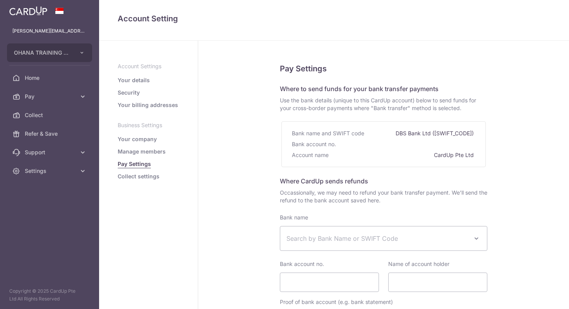
select select
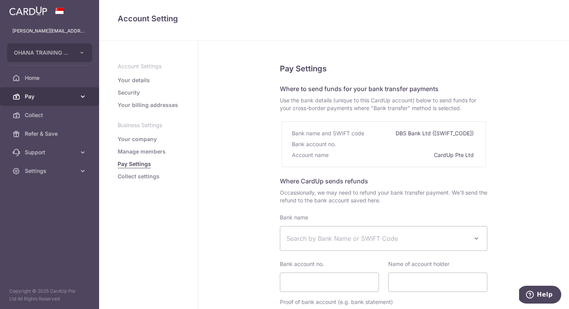
click at [68, 93] on span "Pay" at bounding box center [50, 97] width 51 height 8
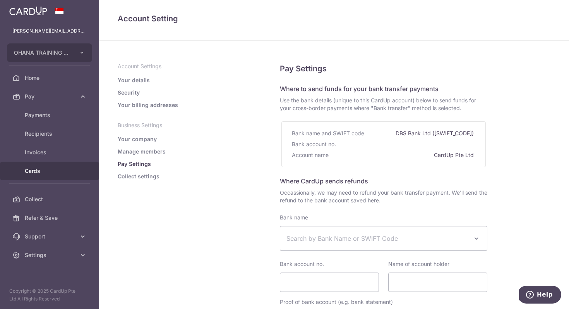
click at [59, 175] on link "Cards" at bounding box center [49, 170] width 99 height 19
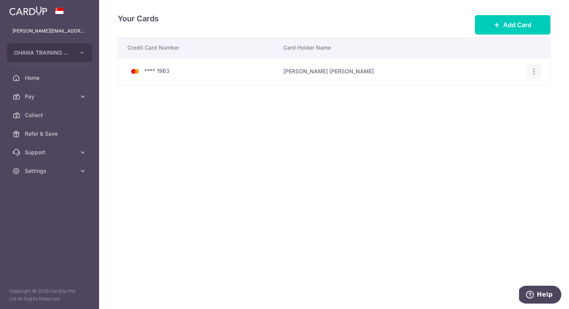
click at [535, 71] on icon "button" at bounding box center [534, 71] width 8 height 8
click at [324, 148] on div "Your Cards Add Card Credit Card Number Card Holder Name **** 1963 Lenny Natasha…" at bounding box center [334, 154] width 470 height 309
click at [29, 89] on link "Pay" at bounding box center [49, 96] width 99 height 19
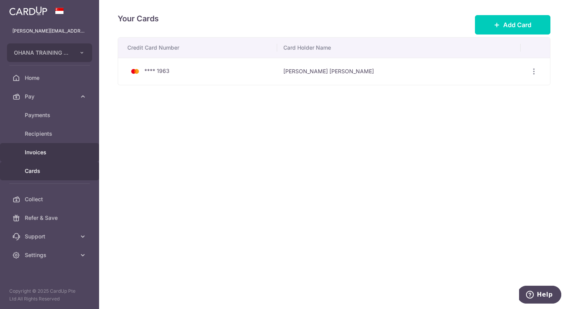
click at [45, 153] on span "Invoices" at bounding box center [50, 152] width 51 height 8
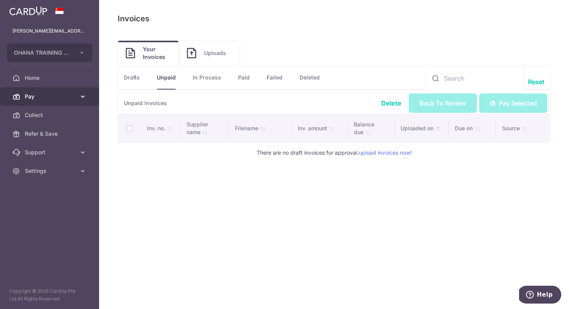
click at [67, 94] on span "Pay" at bounding box center [50, 97] width 51 height 8
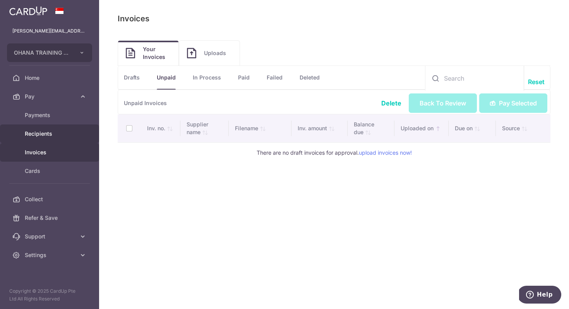
click at [65, 130] on span "Recipients" at bounding box center [50, 134] width 51 height 8
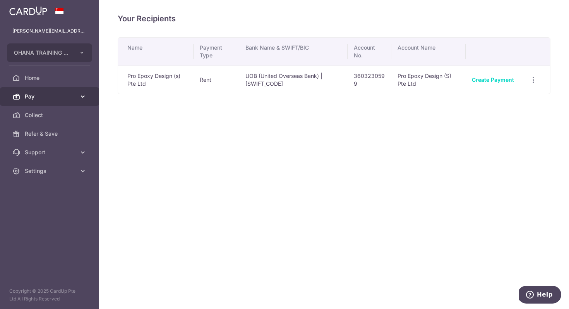
click at [58, 93] on span "Pay" at bounding box center [50, 97] width 51 height 8
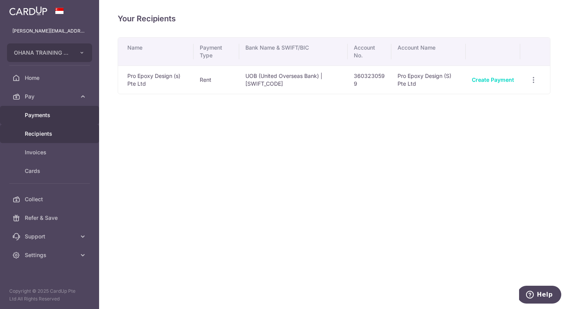
click at [57, 115] on span "Payments" at bounding box center [50, 115] width 51 height 8
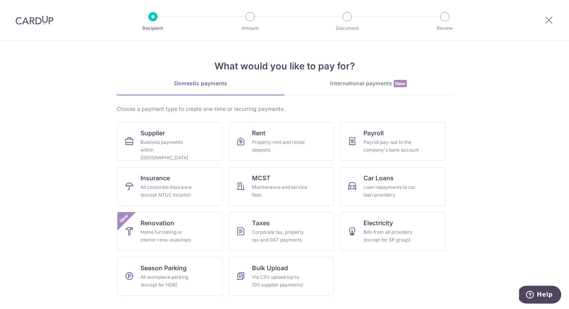
click at [364, 85] on div "International payments New" at bounding box center [369, 83] width 168 height 8
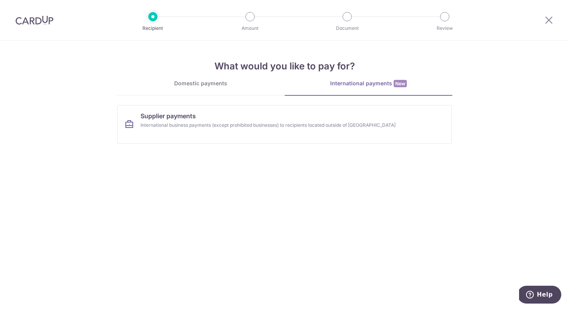
click at [228, 79] on div "Domestic payments" at bounding box center [201, 83] width 168 height 8
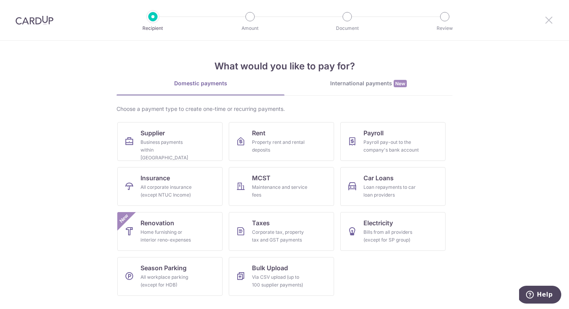
click at [550, 21] on icon at bounding box center [548, 20] width 9 height 10
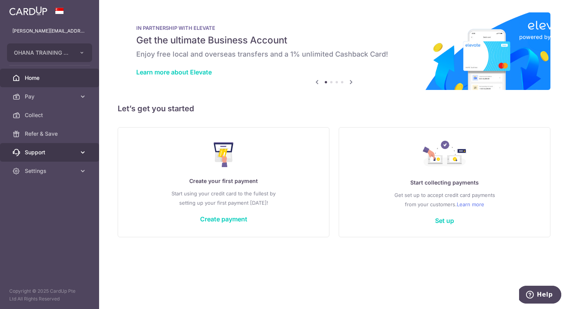
click at [60, 156] on link "Support" at bounding box center [49, 152] width 99 height 19
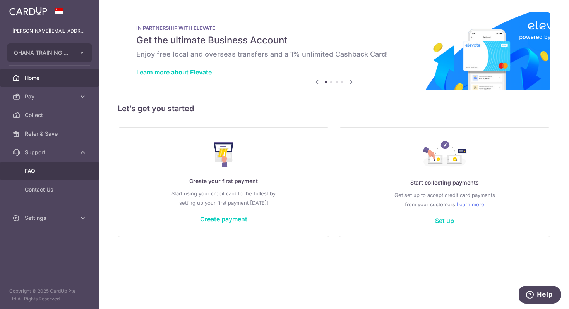
click at [57, 171] on span "FAQ" at bounding box center [50, 171] width 51 height 8
